Goal: Transaction & Acquisition: Purchase product/service

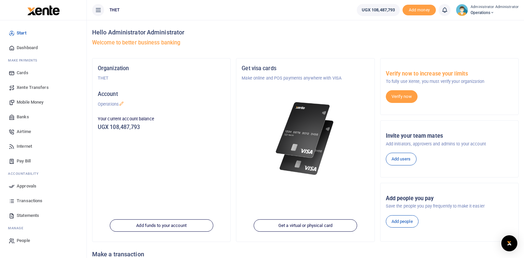
click at [28, 101] on span "Mobile Money" at bounding box center [30, 102] width 27 height 7
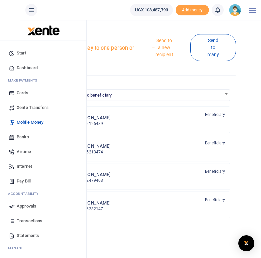
click at [29, 123] on span "Mobile Money" at bounding box center [30, 122] width 27 height 7
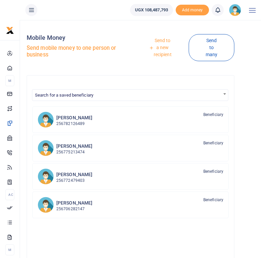
click at [162, 53] on link "Send to a new recipient" at bounding box center [160, 48] width 57 height 26
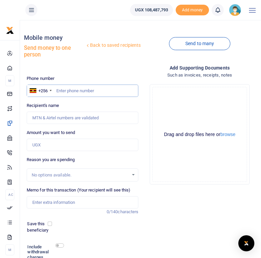
click at [65, 90] on input "text" at bounding box center [83, 90] width 112 height 13
click at [81, 91] on input "text" at bounding box center [83, 90] width 112 height 13
click at [67, 90] on input "text" at bounding box center [83, 90] width 112 height 13
paste input "777634512"
click at [57, 90] on input "777634512" at bounding box center [83, 90] width 112 height 13
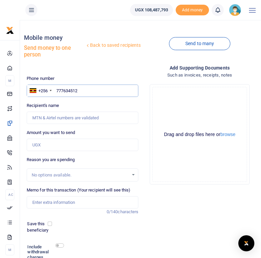
type input "0777634512"
type input "[PERSON_NAME]"
click at [91, 86] on input "0777634512" at bounding box center [83, 90] width 112 height 13
drag, startPoint x: 86, startPoint y: 91, endPoint x: 56, endPoint y: 89, distance: 29.8
click at [56, 89] on input "0777634512" at bounding box center [83, 90] width 112 height 13
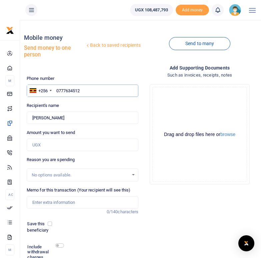
paste input "779772108"
click at [57, 91] on input "779772108" at bounding box center [83, 90] width 112 height 13
type input "0779772108"
click at [91, 103] on div "Recipient's name Found Name is required." at bounding box center [83, 113] width 112 height 22
type input "[PERSON_NAME]"
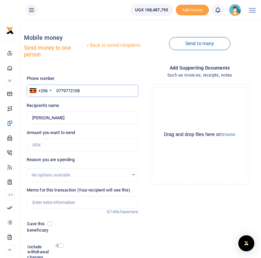
drag, startPoint x: 88, startPoint y: 91, endPoint x: 57, endPoint y: 88, distance: 30.8
click at [57, 88] on input "0779772108" at bounding box center [83, 90] width 112 height 13
paste input "774943670"
click at [58, 91] on input "774943670" at bounding box center [83, 90] width 112 height 13
type input "0774943670"
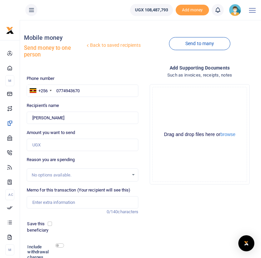
click at [84, 105] on div "Recipient's name Found Name is required." at bounding box center [83, 113] width 112 height 22
type input "[PERSON_NAME]"
drag, startPoint x: 83, startPoint y: 90, endPoint x: 56, endPoint y: 90, distance: 27.4
click at [56, 90] on input "0774943670" at bounding box center [83, 90] width 112 height 13
paste input "783526987"
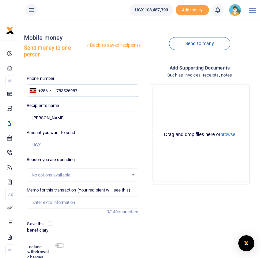
click at [57, 92] on input "783526987" at bounding box center [83, 90] width 112 height 13
type input "0783526987"
type input "[PERSON_NAME]"
click at [98, 100] on div "Phone number +256 [GEOGRAPHIC_DATA] [PHONE_NUMBER] Phone is required. Recipient…" at bounding box center [82, 182] width 117 height 215
click at [85, 91] on input "0783526987" at bounding box center [83, 90] width 112 height 13
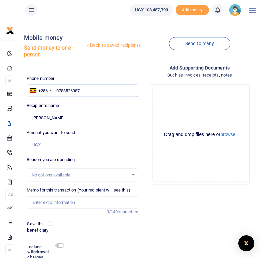
drag, startPoint x: 85, startPoint y: 91, endPoint x: 56, endPoint y: 90, distance: 29.7
click at [56, 90] on input "0783526987" at bounding box center [83, 90] width 112 height 13
paste input "789574082"
click at [57, 90] on input "789574082" at bounding box center [83, 90] width 112 height 13
type input "0789574082"
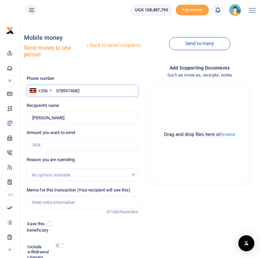
click at [95, 96] on input "0789574082" at bounding box center [83, 90] width 112 height 13
type input "[PERSON_NAME]"
drag, startPoint x: 83, startPoint y: 91, endPoint x: 56, endPoint y: 88, distance: 27.2
click at [56, 88] on input "0789574082" at bounding box center [83, 90] width 112 height 13
paste input "77763450"
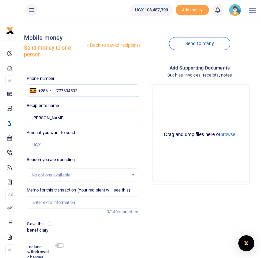
click at [56, 88] on input "777634502" at bounding box center [83, 90] width 112 height 13
type input "0777634502"
click at [89, 107] on div "Recipient's name Found Name is required." at bounding box center [83, 113] width 112 height 22
type input "[PERSON_NAME]"
drag, startPoint x: 83, startPoint y: 90, endPoint x: 56, endPoint y: 90, distance: 27.4
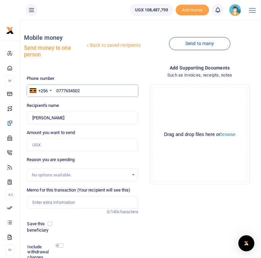
click at [56, 90] on input "0777634502" at bounding box center [83, 90] width 112 height 13
paste input "775791790"
click at [57, 89] on input "775791790" at bounding box center [83, 90] width 112 height 13
type input "0775791790"
type input "Goliet Asinduru"
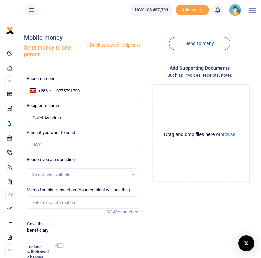
click at [68, 105] on div "Recipient's name Found Name is required." at bounding box center [83, 113] width 112 height 22
drag, startPoint x: 81, startPoint y: 91, endPoint x: 56, endPoint y: 91, distance: 24.7
click at [56, 91] on input "0775791790" at bounding box center [83, 90] width 112 height 13
paste input "783545382"
click at [57, 91] on input "783545382" at bounding box center [83, 90] width 112 height 13
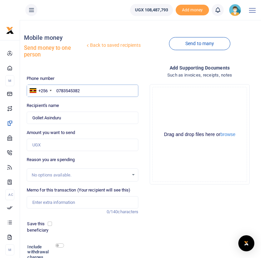
type input "0783545382"
click at [96, 102] on div "Phone number +256 [GEOGRAPHIC_DATA] [PHONE_NUMBER] Phone is required. Recipient…" at bounding box center [82, 182] width 117 height 215
type input "[PERSON_NAME]"
drag, startPoint x: 83, startPoint y: 90, endPoint x: 55, endPoint y: 90, distance: 28.0
click at [55, 90] on input "0783545382" at bounding box center [83, 90] width 112 height 13
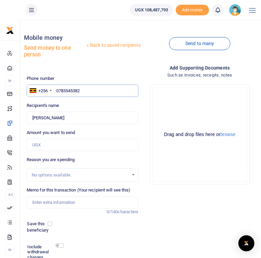
paste input "774812518"
click at [56, 90] on input "774812518" at bounding box center [83, 90] width 112 height 13
type input "0774812518"
click at [75, 93] on input "0774812518" at bounding box center [83, 90] width 112 height 13
type input "[PERSON_NAME] Amu Santa"
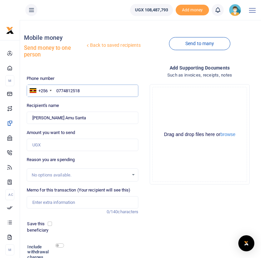
drag, startPoint x: 82, startPoint y: 91, endPoint x: 57, endPoint y: 90, distance: 24.7
click at [57, 90] on input "0774812518" at bounding box center [83, 90] width 112 height 13
paste input "785751750"
click at [56, 91] on input "785751750" at bounding box center [83, 90] width 112 height 13
type input "0785751750"
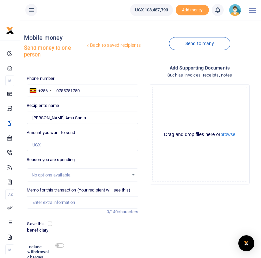
type input "Scovia Gracious Miru"
click at [164, 188] on div "Drop your files here Drag and drop files here or browse Powered by Uppy" at bounding box center [200, 134] width 112 height 111
click at [87, 91] on input "0785751750" at bounding box center [83, 90] width 112 height 13
drag, startPoint x: 87, startPoint y: 91, endPoint x: 57, endPoint y: 89, distance: 30.1
click at [57, 89] on input "0785751750" at bounding box center [83, 90] width 112 height 13
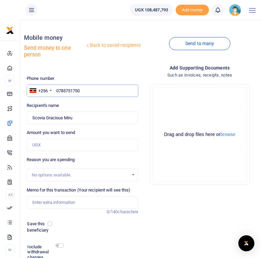
paste input "782986527"
click at [58, 92] on input "782986527" at bounding box center [83, 90] width 112 height 13
click at [57, 91] on input "782986527" at bounding box center [83, 90] width 112 height 13
type input "0782986527"
click at [93, 97] on div "Phone number +256 [GEOGRAPHIC_DATA] [PHONE_NUMBER] Phone is required. Recipient…" at bounding box center [82, 182] width 117 height 215
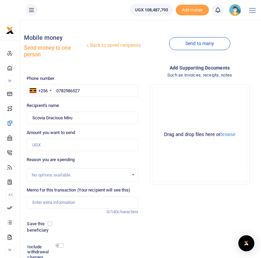
type input "[PERSON_NAME]"
drag, startPoint x: 81, startPoint y: 90, endPoint x: 55, endPoint y: 91, distance: 25.7
click at [55, 91] on input "0782986527" at bounding box center [83, 90] width 112 height 13
paste input "782820140"
click at [56, 90] on input "782820140" at bounding box center [83, 90] width 112 height 13
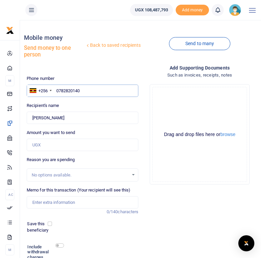
type input "0782820140"
click at [85, 100] on div "Phone number +256 [GEOGRAPHIC_DATA] [PHONE_NUMBER] Phone is required. Recipient…" at bounding box center [82, 182] width 117 height 215
type input "Zaitun Sumbua"
click at [91, 96] on input "0782820140" at bounding box center [83, 90] width 112 height 13
drag, startPoint x: 82, startPoint y: 91, endPoint x: 54, endPoint y: 87, distance: 28.3
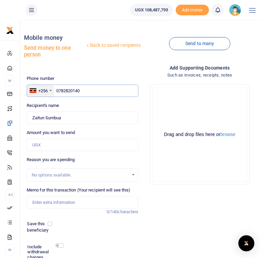
click at [54, 87] on div "+256 [GEOGRAPHIC_DATA] [PHONE_NUMBER]" at bounding box center [83, 90] width 112 height 13
paste input "77667077"
click at [57, 90] on input "776670770" at bounding box center [83, 90] width 112 height 13
type input "0776670770"
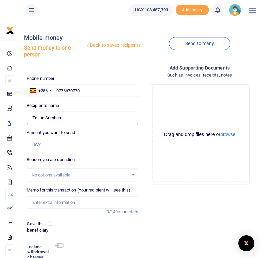
click at [107, 113] on input "Found" at bounding box center [83, 117] width 112 height 13
type input "[PERSON_NAME]"
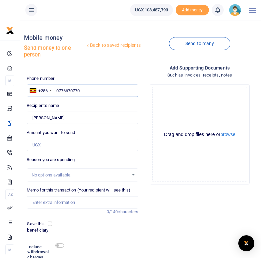
drag, startPoint x: 84, startPoint y: 90, endPoint x: 57, endPoint y: 88, distance: 26.8
click at [57, 88] on input "0776670770" at bounding box center [83, 90] width 112 height 13
paste input "774333036"
click at [57, 91] on input "774333036" at bounding box center [83, 90] width 112 height 13
type input "0774333036"
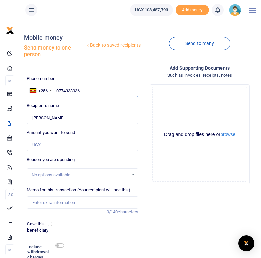
type input "[DEMOGRAPHIC_DATA][PERSON_NAME] Kidega"
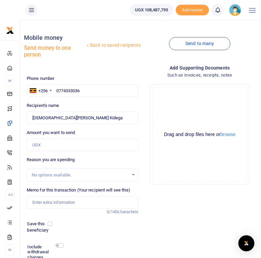
click at [88, 108] on div "Recipient's name Found Name is required." at bounding box center [83, 113] width 112 height 22
click at [81, 89] on input "0774333036" at bounding box center [83, 90] width 112 height 13
drag, startPoint x: 81, startPoint y: 89, endPoint x: 56, endPoint y: 88, distance: 25.1
click at [56, 88] on input "0774333036" at bounding box center [83, 90] width 112 height 13
paste input "779567238"
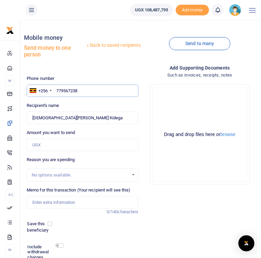
click at [57, 90] on input "779567238" at bounding box center [83, 90] width 112 height 13
type input "0779567238"
click at [87, 99] on div "Phone number +256 [GEOGRAPHIC_DATA] [PHONE_NUMBER] Phone is required. Recipient…" at bounding box center [82, 182] width 117 height 215
type input "Zaitun Abdu"
click at [83, 91] on input "0779567238" at bounding box center [83, 90] width 112 height 13
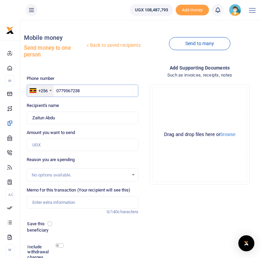
drag, startPoint x: 83, startPoint y: 91, endPoint x: 53, endPoint y: 90, distance: 29.7
click at [53, 90] on div "+256 [GEOGRAPHIC_DATA] [PHONE_NUMBER]" at bounding box center [83, 90] width 112 height 13
paste input "786831970"
click at [57, 91] on input "786831970" at bounding box center [83, 90] width 112 height 13
type input "0786831970"
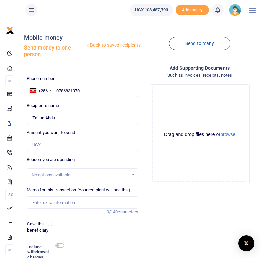
click at [87, 103] on div "Recipient's name Found Name is required." at bounding box center [83, 113] width 112 height 22
type input "[PERSON_NAME]"
drag, startPoint x: 83, startPoint y: 91, endPoint x: 56, endPoint y: 90, distance: 27.0
click at [56, 90] on input "0786831970" at bounding box center [83, 90] width 112 height 13
paste input "787515885"
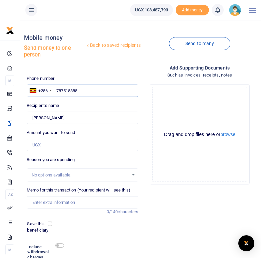
click at [57, 90] on input "787515885" at bounding box center [83, 90] width 112 height 13
type input "0787515885"
click at [90, 106] on div "Recipient's name Found Name is required." at bounding box center [83, 113] width 112 height 22
type input "[PERSON_NAME]"
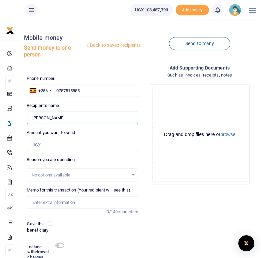
click at [78, 121] on input "Found" at bounding box center [83, 117] width 112 height 13
drag, startPoint x: 82, startPoint y: 88, endPoint x: 56, endPoint y: 88, distance: 26.0
click at [56, 88] on input "0787515885" at bounding box center [83, 90] width 112 height 13
paste input "77593971"
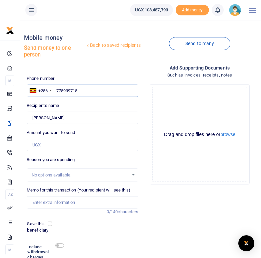
click at [57, 90] on input "775939715" at bounding box center [83, 90] width 112 height 13
type input "0775939715"
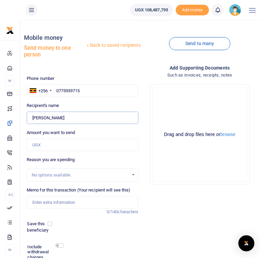
type input "[PERSON_NAME]"
click at [101, 114] on input "Found" at bounding box center [83, 117] width 112 height 13
click at [84, 88] on input "0775939715" at bounding box center [83, 90] width 112 height 13
drag, startPoint x: 82, startPoint y: 89, endPoint x: 56, endPoint y: 90, distance: 26.0
click at [56, 90] on input "0775939715" at bounding box center [83, 90] width 112 height 13
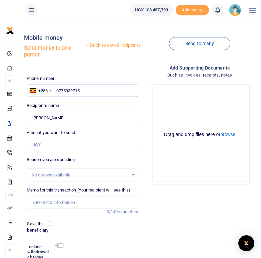
paste input "775717342"
click at [57, 91] on input "775717342" at bounding box center [83, 90] width 112 height 13
type input "0775717342"
click at [167, 187] on div "Drop your files here Drag and drop files here or browse Powered by Uppy" at bounding box center [200, 134] width 112 height 111
type input "[PERSON_NAME]"
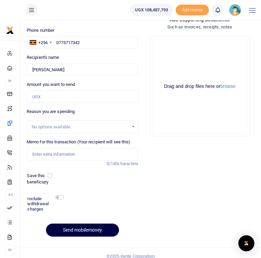
scroll to position [55, 0]
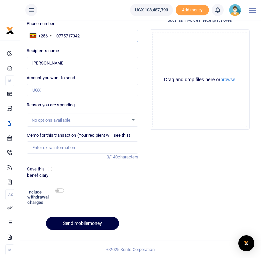
drag, startPoint x: 84, startPoint y: 36, endPoint x: 55, endPoint y: 34, distance: 29.8
click at [55, 34] on input "0775717342" at bounding box center [83, 36] width 112 height 13
paste input "772078161"
click at [57, 35] on input "772078161" at bounding box center [83, 36] width 112 height 13
type input "0772078161"
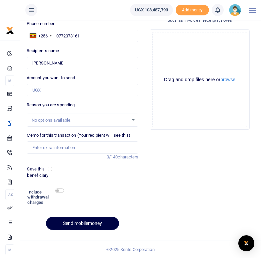
click at [72, 47] on div "Recipient's name Found Name is required." at bounding box center [83, 58] width 112 height 22
type input "[PERSON_NAME]"
drag, startPoint x: 82, startPoint y: 35, endPoint x: 56, endPoint y: 36, distance: 25.7
click at [56, 36] on input "0772078161" at bounding box center [83, 36] width 112 height 13
paste input "785384536"
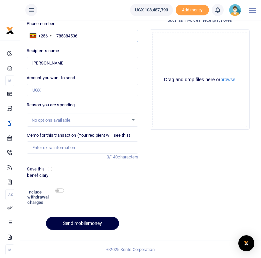
click at [60, 38] on input "785384536" at bounding box center [83, 36] width 112 height 13
click at [57, 37] on input "785384536" at bounding box center [83, 36] width 112 height 13
type input "0785384536"
type input "Sancte Adomati"
click at [96, 48] on div "Recipient's name Found Name is required." at bounding box center [83, 58] width 112 height 22
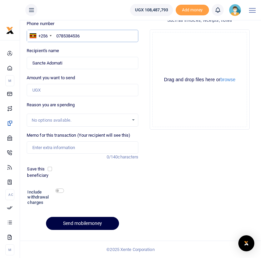
drag, startPoint x: 82, startPoint y: 35, endPoint x: 57, endPoint y: 35, distance: 25.4
click at [57, 35] on input "0785384536" at bounding box center [83, 36] width 112 height 13
paste input "776579187"
click at [57, 35] on input "776579187" at bounding box center [83, 36] width 112 height 13
type input "0776579187"
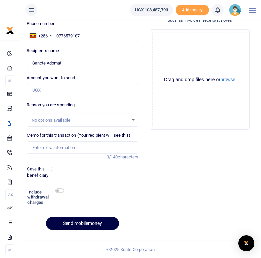
type input "[PERSON_NAME]"
click at [126, 48] on div "Recipient's name Found Name is required." at bounding box center [83, 58] width 112 height 22
drag, startPoint x: 85, startPoint y: 36, endPoint x: 56, endPoint y: 36, distance: 29.0
click at [56, 36] on input "0776579187" at bounding box center [83, 36] width 112 height 13
paste input "7721616"
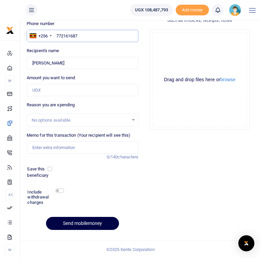
click at [57, 35] on input "772161687" at bounding box center [83, 36] width 112 height 13
type input "0772161687"
type input "[PERSON_NAME]"
click at [80, 51] on div "Recipient's name Found Name is required." at bounding box center [83, 58] width 112 height 22
drag, startPoint x: 64, startPoint y: 63, endPoint x: 30, endPoint y: 62, distance: 33.4
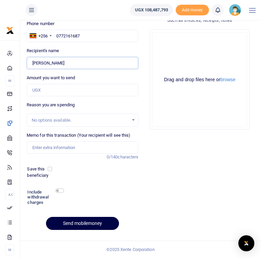
click at [30, 62] on input "Found" at bounding box center [83, 63] width 112 height 13
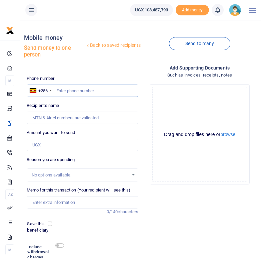
click at [66, 88] on input "text" at bounding box center [83, 90] width 112 height 13
paste input "772161687"
click at [56, 89] on input "772161687" at bounding box center [83, 90] width 112 height 13
type input "0772161687"
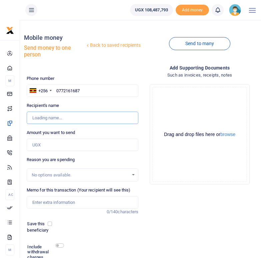
click at [91, 123] on input "Recipient's name" at bounding box center [83, 117] width 112 height 13
type input "Glorius Akullu"
drag, startPoint x: 62, startPoint y: 118, endPoint x: 32, endPoint y: 120, distance: 30.8
click at [32, 120] on input "Found" at bounding box center [83, 117] width 112 height 13
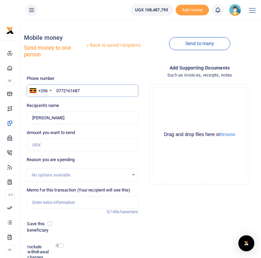
click at [84, 89] on input "0772161687" at bounding box center [83, 90] width 112 height 13
drag, startPoint x: 84, startPoint y: 89, endPoint x: 56, endPoint y: 91, distance: 27.4
click at [56, 91] on input "0772161687" at bounding box center [83, 90] width 112 height 13
paste input "777371794"
click at [57, 91] on input "777371794" at bounding box center [83, 90] width 112 height 13
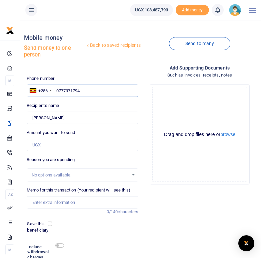
type input "0777371794"
click at [74, 103] on div "Recipient's name Found Name is required." at bounding box center [83, 113] width 112 height 22
type input "Jackline Asianzu"
drag, startPoint x: 81, startPoint y: 90, endPoint x: 55, endPoint y: 90, distance: 25.7
click at [55, 90] on input "0777371794" at bounding box center [83, 90] width 112 height 13
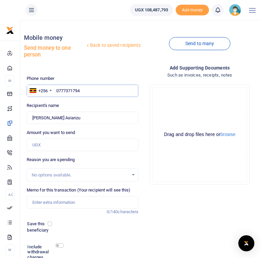
paste input "773075725"
click at [57, 89] on input "773075725" at bounding box center [83, 90] width 112 height 13
type input "0773075725"
type input "David Wilson Anguzu"
click at [80, 100] on div "Phone number +256 Uganda +256 0773075725 Phone is required. Recipient's name Fo…" at bounding box center [82, 182] width 117 height 215
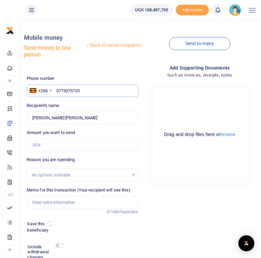
drag, startPoint x: 83, startPoint y: 91, endPoint x: 57, endPoint y: 90, distance: 26.1
click at [57, 90] on input "0773075725" at bounding box center [83, 90] width 112 height 13
paste input "780528168"
click at [56, 90] on input "780528168" at bounding box center [83, 90] width 112 height 13
type input "0780528168"
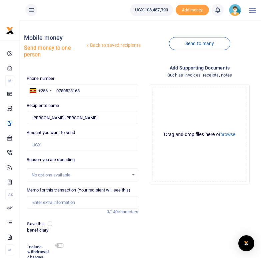
click at [65, 99] on div "Phone number +256 Uganda +256 0780528168 Phone is required. Recipient's name Fo…" at bounding box center [82, 182] width 117 height 215
type input "Gladys Avako"
drag, startPoint x: 83, startPoint y: 88, endPoint x: 56, endPoint y: 88, distance: 26.4
click at [56, 88] on input "0780528168" at bounding box center [83, 90] width 112 height 13
paste input "788838810"
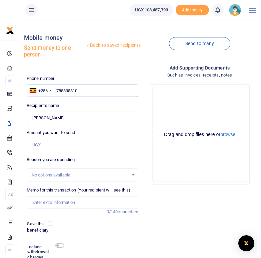
click at [57, 90] on input "788838810" at bounding box center [83, 90] width 112 height 13
type input "0788838810"
click at [86, 106] on div "Recipient's name Found Name is required." at bounding box center [83, 113] width 112 height 22
type input "Sally Omviru"
drag, startPoint x: 81, startPoint y: 90, endPoint x: 54, endPoint y: 90, distance: 27.0
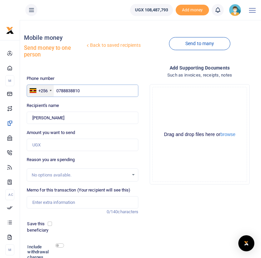
click at [54, 90] on div "+256 Uganda +256 0788838810" at bounding box center [83, 90] width 112 height 13
paste input "784007138"
click at [57, 92] on input "784007138" at bounding box center [83, 90] width 112 height 13
type input "0784007138"
click at [82, 103] on div "Recipient's name Found Name is required." at bounding box center [83, 113] width 112 height 22
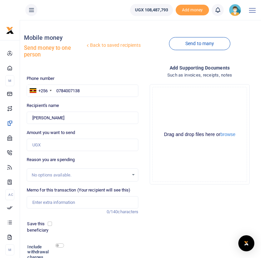
type input "Mariam Shida"
drag, startPoint x: 83, startPoint y: 91, endPoint x: 56, endPoint y: 88, distance: 27.5
click at [56, 88] on input "0784007138" at bounding box center [83, 90] width 112 height 13
paste input "777281992"
click at [57, 90] on input "777281992" at bounding box center [83, 90] width 112 height 13
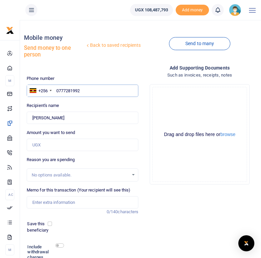
type input "0777281992"
click at [73, 101] on div "Phone number +256 Uganda +256 0777281992 Phone is required. Recipient's name Fo…" at bounding box center [82, 182] width 117 height 215
type input "Irene Ajengo Acen"
drag, startPoint x: 81, startPoint y: 90, endPoint x: 55, endPoint y: 88, distance: 26.4
click at [55, 88] on input "0777281992" at bounding box center [83, 90] width 112 height 13
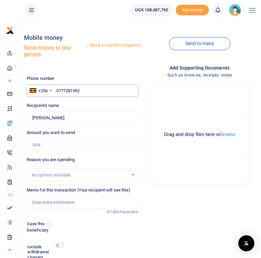
paste input "78697543"
click at [56, 90] on input "786975432" at bounding box center [83, 90] width 112 height 13
type input "0786975432"
click at [73, 101] on div "Phone number +256 Uganda +256 0786975432 Phone is required. Recipient's name Fo…" at bounding box center [82, 182] width 117 height 215
type input "Atizuyo Monica"
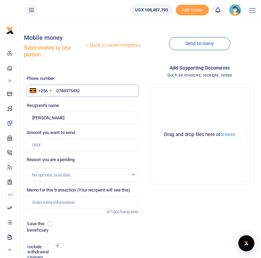
drag, startPoint x: 81, startPoint y: 89, endPoint x: 55, endPoint y: 88, distance: 25.4
click at [55, 88] on input "0786975432" at bounding box center [83, 90] width 112 height 13
paste input "77816206"
click at [57, 90] on input "778162062" at bounding box center [83, 90] width 112 height 13
type input "0778162062"
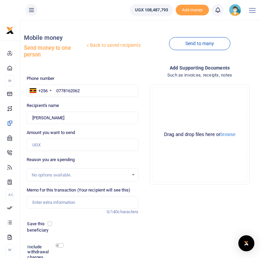
click at [90, 106] on div "Recipient's name Found Name is required." at bounding box center [83, 113] width 112 height 22
type input "Pierina Mandera"
drag, startPoint x: 80, startPoint y: 90, endPoint x: 57, endPoint y: 89, distance: 23.1
click at [57, 89] on input "0778162062" at bounding box center [83, 90] width 112 height 13
paste input "772367986"
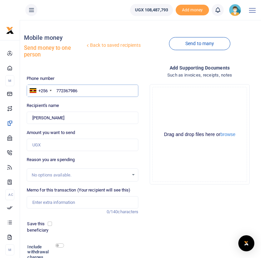
click at [57, 91] on input "772367986" at bounding box center [83, 90] width 112 height 13
type input "0772367986"
click at [81, 104] on div "Recipient's name Found Name is required." at bounding box center [83, 113] width 112 height 22
type input "Husuna Ramadhan Ziawa"
click at [192, 149] on div "Drag and drop files here or browse Powered by Uppy" at bounding box center [200, 134] width 95 height 95
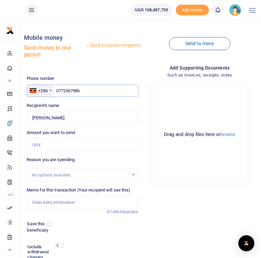
drag, startPoint x: 81, startPoint y: 92, endPoint x: 52, endPoint y: 90, distance: 29.1
click at [52, 90] on div "+256 Uganda +256 0772367986" at bounding box center [83, 90] width 112 height 13
paste input "78716086"
click at [57, 90] on input "787160866" at bounding box center [83, 90] width 112 height 13
type input "0787160866"
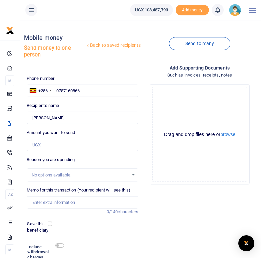
click at [83, 109] on div "Recipient's name Found Name is required." at bounding box center [83, 113] width 112 height 22
type input "Ezatiru Penina"
drag, startPoint x: 61, startPoint y: 116, endPoint x: 32, endPoint y: 116, distance: 28.7
click at [32, 116] on input "Found" at bounding box center [83, 117] width 112 height 13
drag, startPoint x: 85, startPoint y: 90, endPoint x: 57, endPoint y: 90, distance: 28.0
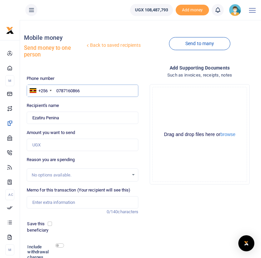
click at [57, 90] on input "0787160866" at bounding box center [83, 90] width 112 height 13
paste input "775011370"
click at [57, 91] on input "775011370" at bounding box center [83, 90] width 112 height 13
type input "0775011370"
click at [71, 106] on div "Recipient's name Found Name is required." at bounding box center [83, 113] width 112 height 22
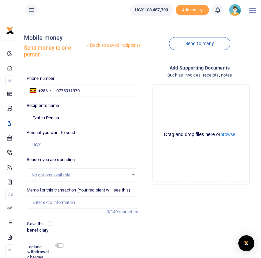
type input "Caroline Ojodriru"
drag, startPoint x: 84, startPoint y: 90, endPoint x: 55, endPoint y: 90, distance: 28.7
click at [55, 90] on input "0775011370" at bounding box center [83, 90] width 112 height 13
paste input "78884546"
click at [56, 92] on input "788845460" at bounding box center [83, 90] width 112 height 13
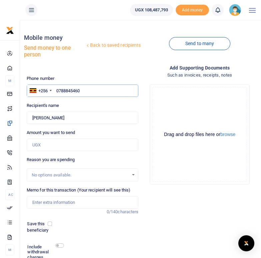
type input "0788845460"
click at [75, 109] on div "Recipient's name Found Name is required." at bounding box center [83, 113] width 112 height 22
type input "Dina Ayikoru"
drag, startPoint x: 81, startPoint y: 89, endPoint x: 56, endPoint y: 90, distance: 25.0
click at [56, 90] on input "0788845460" at bounding box center [83, 90] width 112 height 13
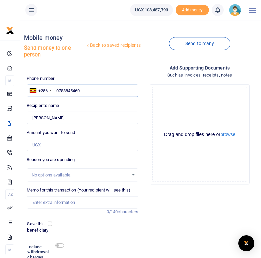
paste input "77381487"
click at [57, 90] on input "773814870" at bounding box center [83, 90] width 112 height 13
type input "0773814870"
click at [65, 102] on div "Recipient's name Found Name is required." at bounding box center [83, 113] width 112 height 22
type input "Dante Emazu"
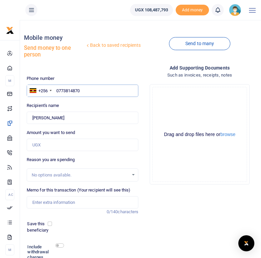
drag, startPoint x: 82, startPoint y: 91, endPoint x: 57, endPoint y: 90, distance: 25.0
click at [57, 90] on input "0773814870" at bounding box center [83, 90] width 112 height 13
paste input "780307063"
click at [56, 90] on input "780307063" at bounding box center [83, 90] width 112 height 13
type input "0780307063"
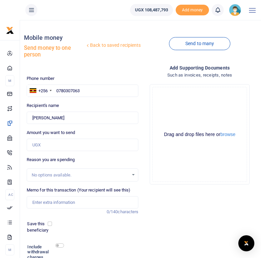
click at [93, 108] on div "Recipient's name Found Name is required." at bounding box center [83, 113] width 112 height 22
type input "Justine Angucia"
click at [87, 121] on input "Found" at bounding box center [83, 117] width 112 height 13
drag, startPoint x: 83, startPoint y: 88, endPoint x: 57, endPoint y: 90, distance: 26.4
click at [57, 90] on input "0780307063" at bounding box center [83, 90] width 112 height 13
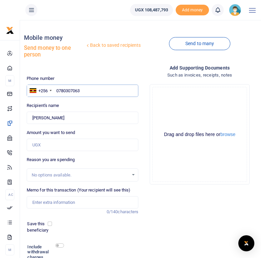
paste input "774168351"
click at [56, 90] on input "774168351" at bounding box center [83, 90] width 112 height 13
type input "0774168351"
click at [70, 101] on div "Phone number +256 Uganda +256 0774168351 Phone is required. Recipient's name Fo…" at bounding box center [82, 182] width 117 height 215
type input "Deizy Candiru"
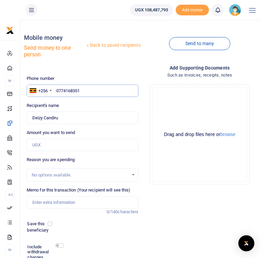
drag, startPoint x: 83, startPoint y: 91, endPoint x: 56, endPoint y: 91, distance: 27.0
click at [56, 91] on input "0774168351" at bounding box center [83, 90] width 112 height 13
paste input "774136115"
click at [56, 90] on input "774136115" at bounding box center [83, 90] width 112 height 13
type input "0774136115"
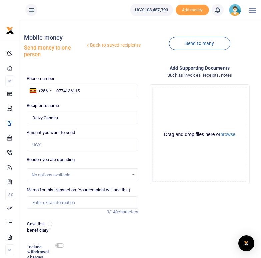
click at [86, 103] on div "Recipient's name Found Name is required." at bounding box center [83, 113] width 112 height 22
type input "Collins Abiriga"
drag, startPoint x: 82, startPoint y: 89, endPoint x: 57, endPoint y: 89, distance: 25.0
click at [57, 89] on input "0774136115" at bounding box center [83, 90] width 112 height 13
paste input "788867753"
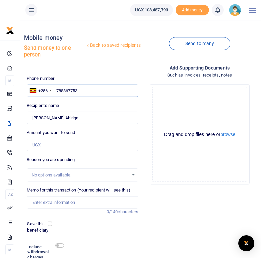
click at [57, 91] on input "788867753" at bounding box center [83, 90] width 112 height 13
type input "0788867753"
click at [81, 106] on div "Recipient's name Found Name is required." at bounding box center [83, 113] width 112 height 22
type input "Hanifa Samanya"
drag, startPoint x: 86, startPoint y: 92, endPoint x: 56, endPoint y: 91, distance: 30.4
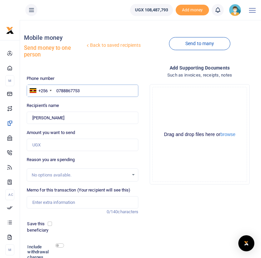
click at [56, 91] on input "0788867753" at bounding box center [83, 90] width 112 height 13
paste input "779160911"
click at [56, 92] on input "779160911" at bounding box center [83, 90] width 112 height 13
type input "0779160911"
click at [109, 109] on div "Recipient's name Found Name is required." at bounding box center [83, 113] width 112 height 22
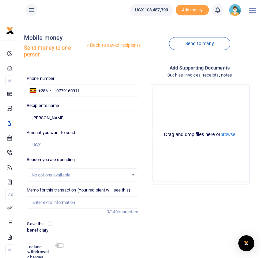
type input "Hellen Ondoru"
drag, startPoint x: 82, startPoint y: 92, endPoint x: 57, endPoint y: 90, distance: 25.1
click at [57, 90] on input "0779160911" at bounding box center [83, 90] width 112 height 13
paste input "778738064"
click at [57, 90] on input "778738064" at bounding box center [83, 90] width 112 height 13
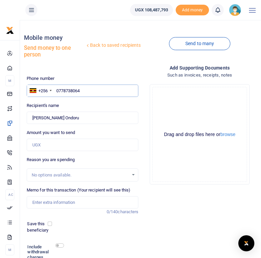
type input "0778738064"
click at [74, 107] on div "Recipient's name Found Name is required." at bounding box center [83, 113] width 112 height 22
type input "Agnes Ondoru"
drag, startPoint x: 82, startPoint y: 90, endPoint x: 56, endPoint y: 88, distance: 25.7
click at [56, 88] on input "0778738064" at bounding box center [83, 90] width 112 height 13
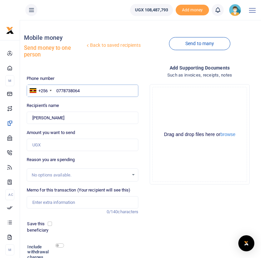
paste input "773888915"
click at [57, 89] on input "773888915" at bounding box center [83, 90] width 112 height 13
type input "0773888915"
click at [95, 106] on div "Recipient's name Found Name is required." at bounding box center [83, 113] width 112 height 22
type input "Mike Solomon Amaga"
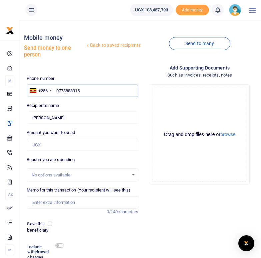
drag, startPoint x: 82, startPoint y: 91, endPoint x: 57, endPoint y: 91, distance: 25.4
click at [57, 91] on input "0773888915" at bounding box center [83, 90] width 112 height 13
paste input "787902773"
click at [57, 90] on input "787902773" at bounding box center [83, 90] width 112 height 13
type input "0787902773"
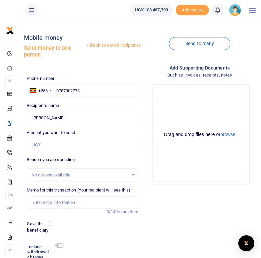
click at [65, 101] on div "Phone number +256 Uganda +256 0787902773 Phone is required. Recipient's name Fo…" at bounding box center [82, 182] width 117 height 215
type input "Fred Bob Aziku"
